Goal: Information Seeking & Learning: Learn about a topic

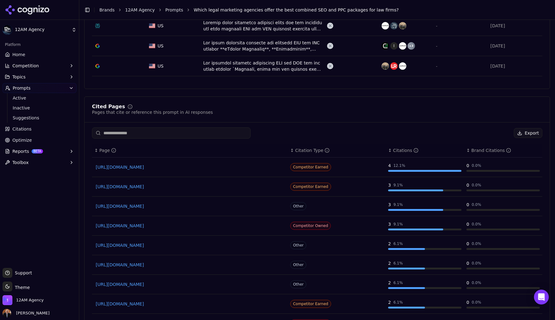
scroll to position [326, 0]
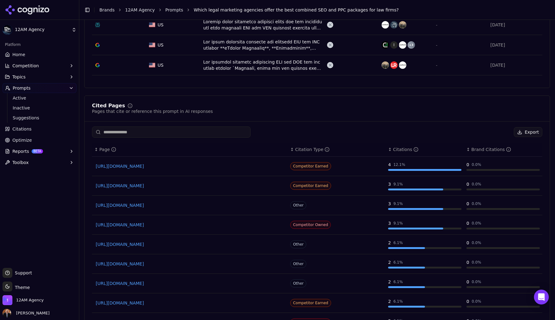
click at [16, 53] on span "Home" at bounding box center [18, 54] width 13 height 6
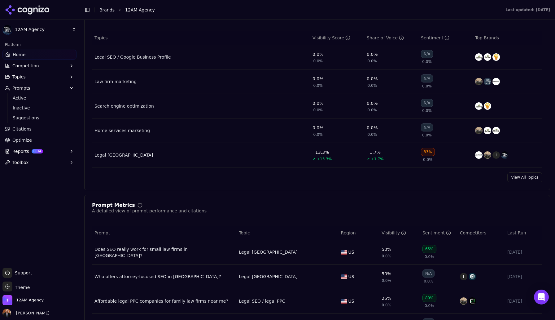
scroll to position [278, 0]
click at [116, 157] on div "Legal [GEOGRAPHIC_DATA]" at bounding box center [123, 154] width 59 height 6
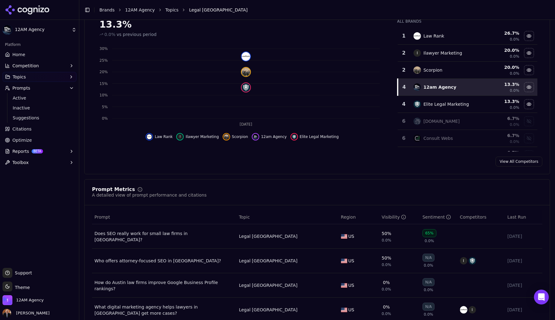
scroll to position [133, 0]
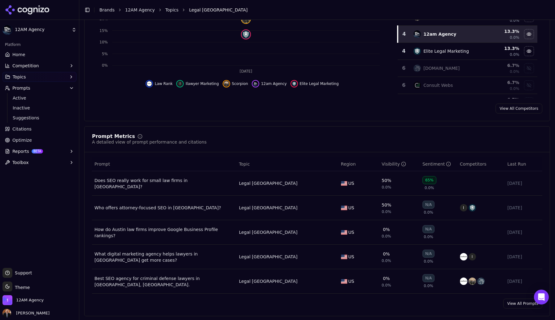
click at [513, 108] on link "View All Competitors" at bounding box center [519, 108] width 47 height 10
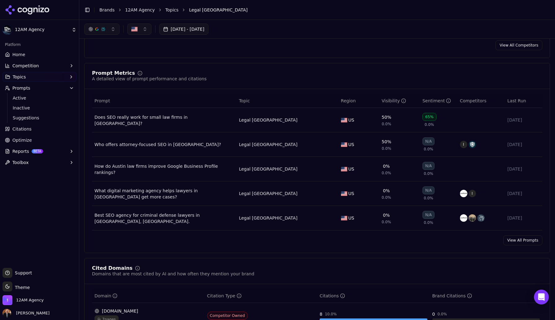
scroll to position [195, 0]
click at [188, 122] on div "Does SEO really work for small law firms in [GEOGRAPHIC_DATA]?" at bounding box center [163, 121] width 139 height 12
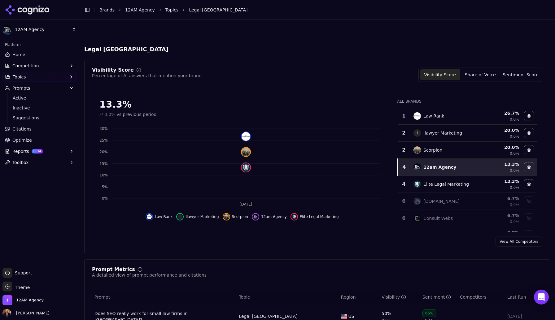
scroll to position [53, 0]
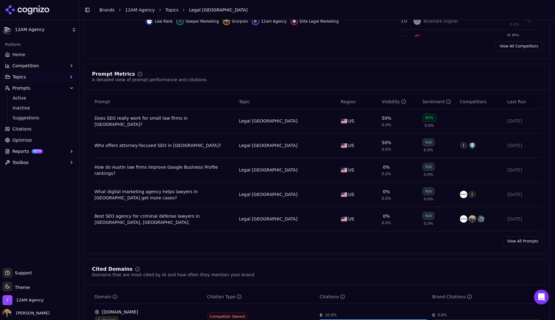
click at [167, 221] on div "Best SEO agency for criminal defense lawyers in [GEOGRAPHIC_DATA], [GEOGRAPHIC_…" at bounding box center [163, 219] width 139 height 12
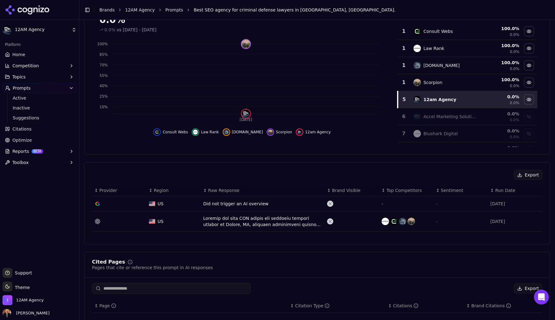
scroll to position [125, 0]
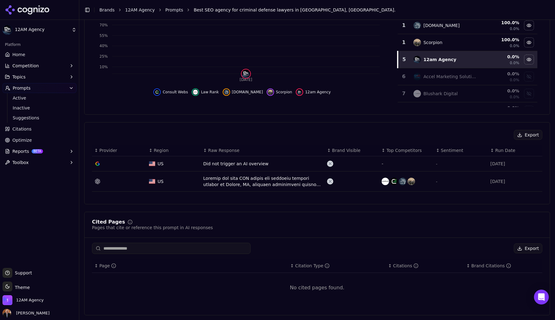
click at [278, 179] on div "Data table" at bounding box center [262, 181] width 119 height 12
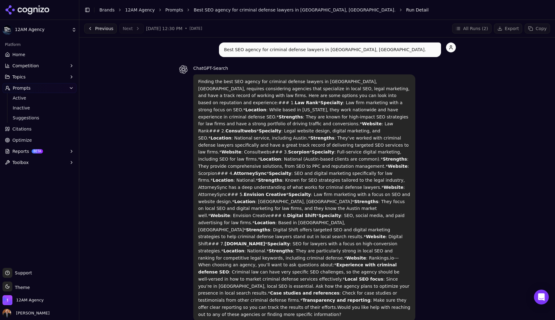
click at [164, 175] on div "Best SEO agency for criminal defense lawyers in [GEOGRAPHIC_DATA], [GEOGRAPHIC_…" at bounding box center [317, 207] width 466 height 330
click at [103, 30] on button "Previous" at bounding box center [100, 29] width 33 height 10
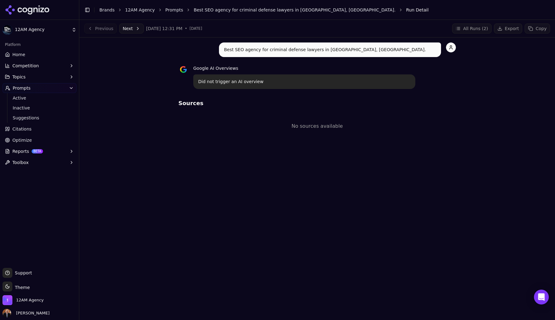
click at [127, 30] on button "Next" at bounding box center [131, 29] width 24 height 10
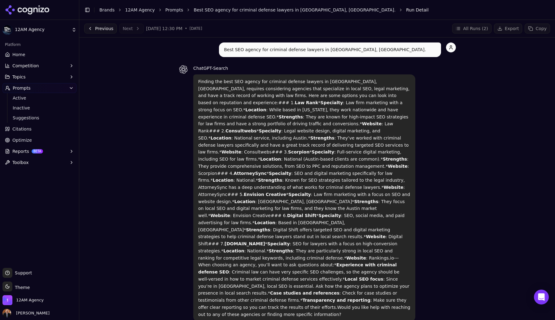
click at [226, 11] on link "Best SEO agency for criminal defense lawyers in [GEOGRAPHIC_DATA], [GEOGRAPHIC_…" at bounding box center [295, 10] width 202 height 6
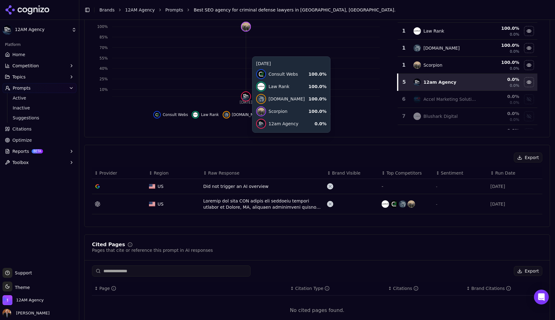
scroll to position [125, 0]
